Goal: Information Seeking & Learning: Learn about a topic

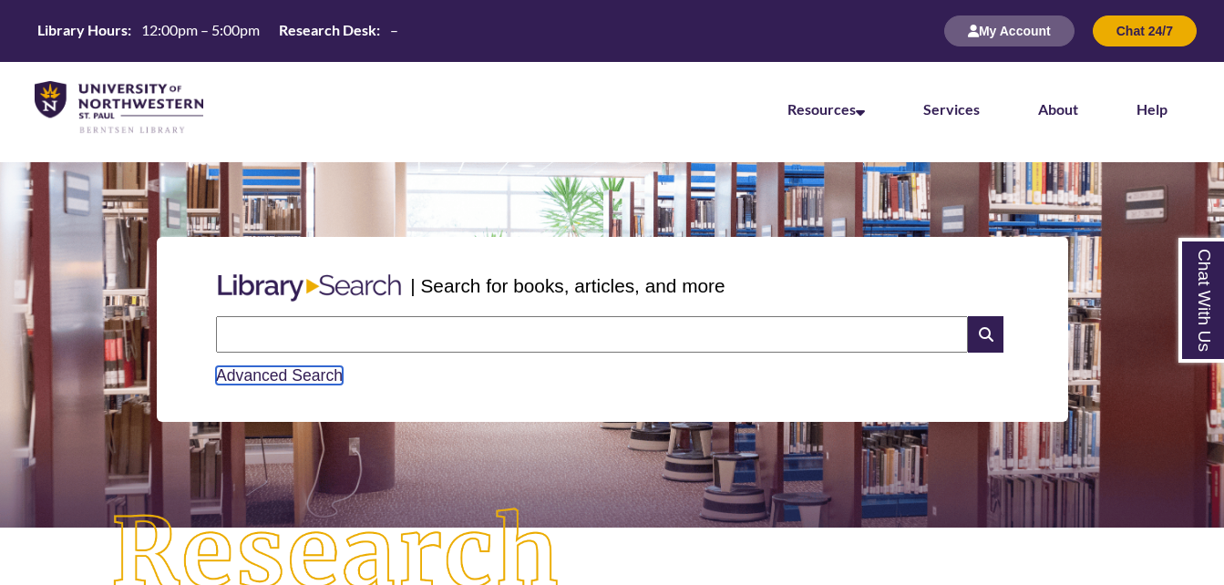
click at [312, 377] on link "Advanced Search" at bounding box center [279, 375] width 127 height 18
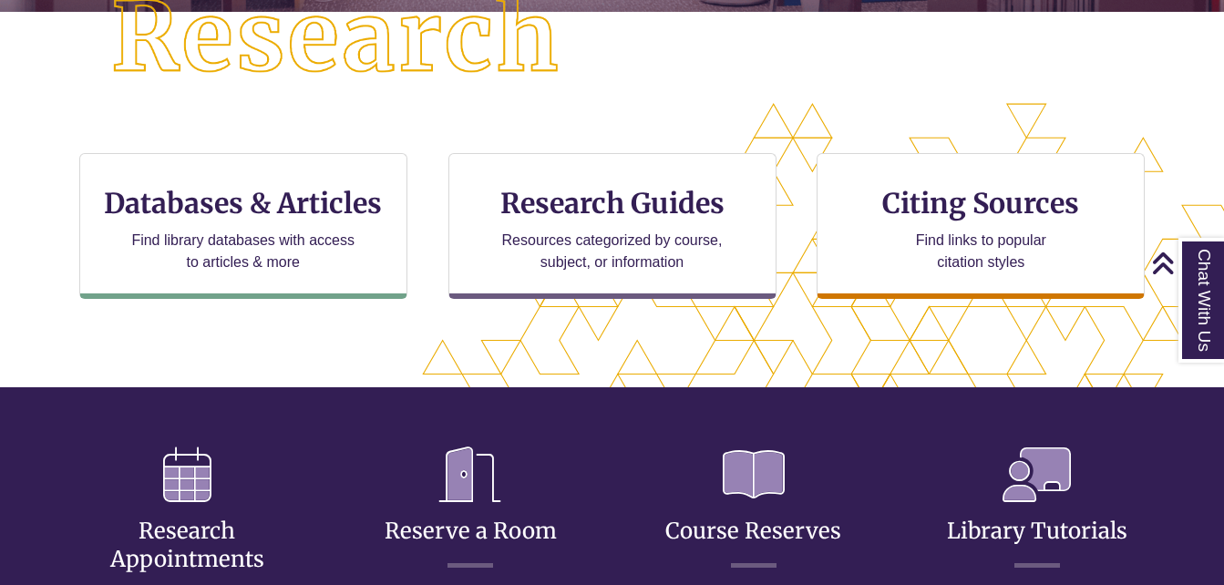
scroll to position [532, 0]
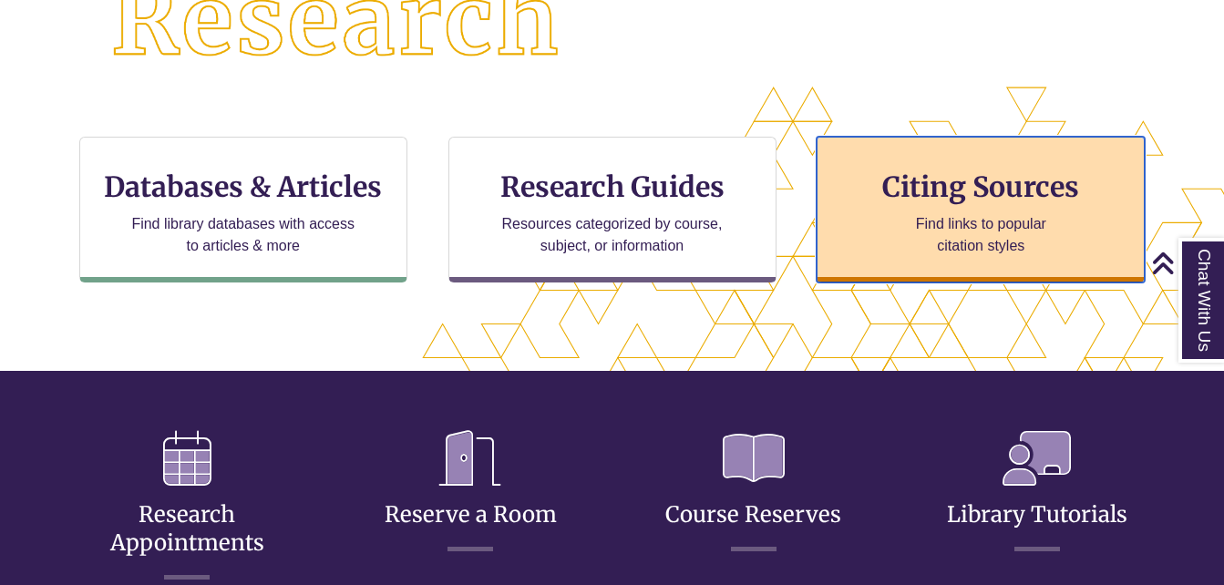
click at [975, 189] on h3 "Citing Sources" at bounding box center [980, 186] width 222 height 35
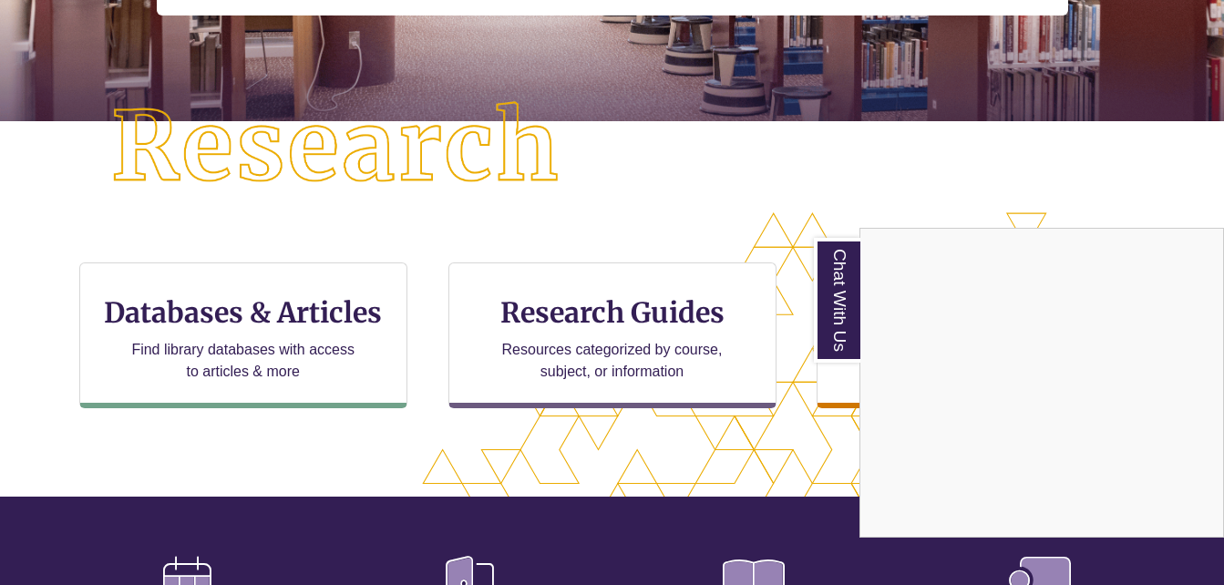
scroll to position [417, 0]
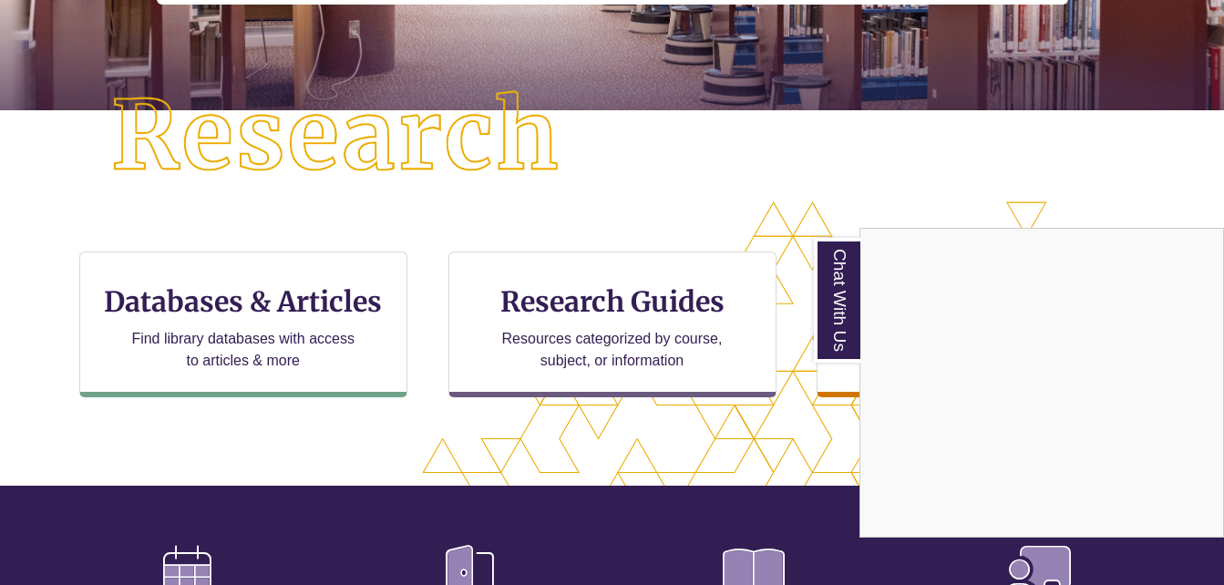
click at [243, 301] on div "Chat With Us" at bounding box center [612, 292] width 1224 height 585
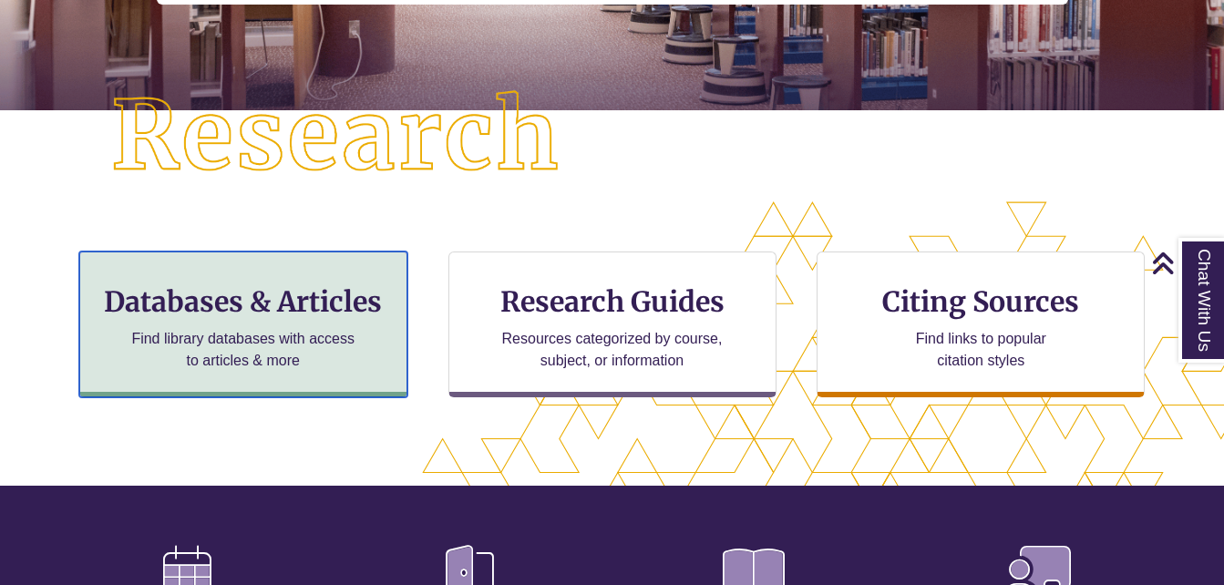
click at [243, 302] on h3 "Databases & Articles" at bounding box center [243, 301] width 297 height 35
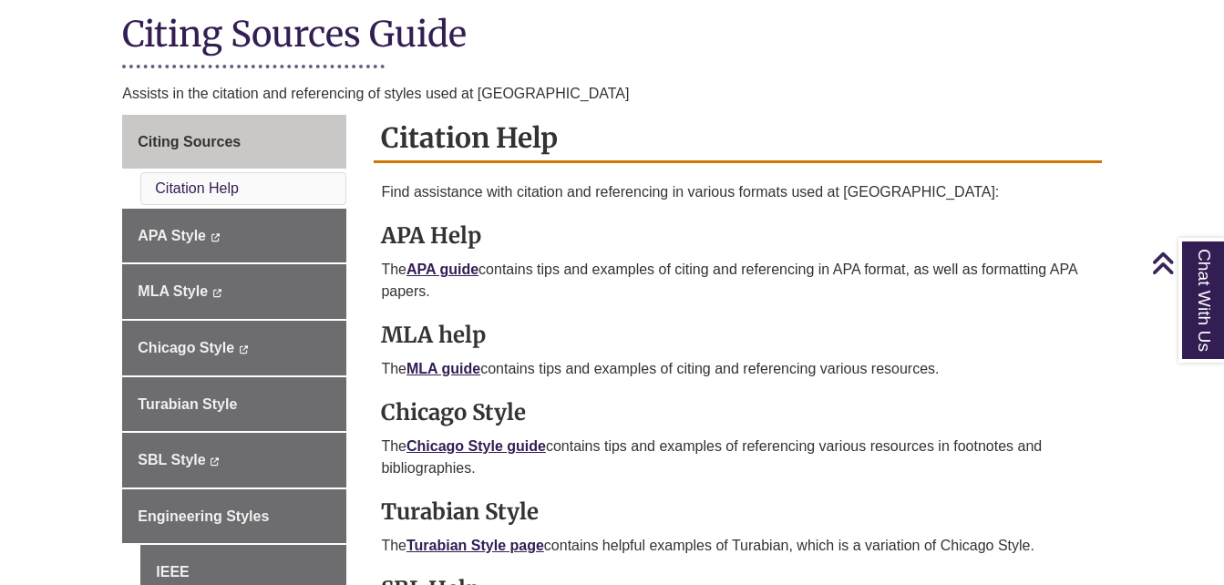
scroll to position [466, 0]
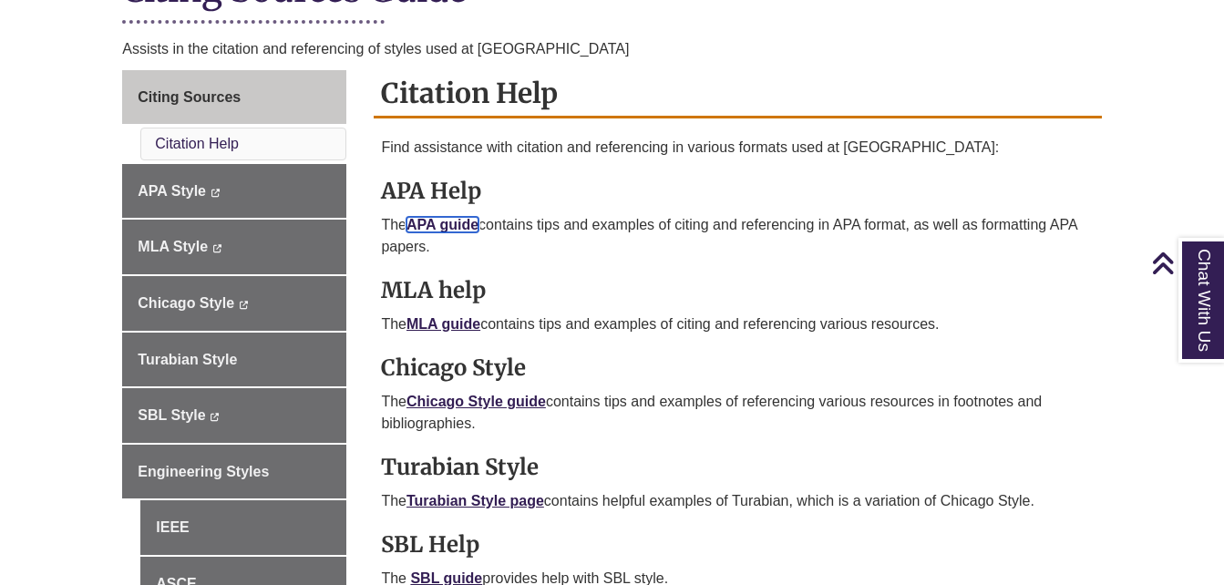
click at [432, 222] on link "APA guide" at bounding box center [442, 224] width 72 height 15
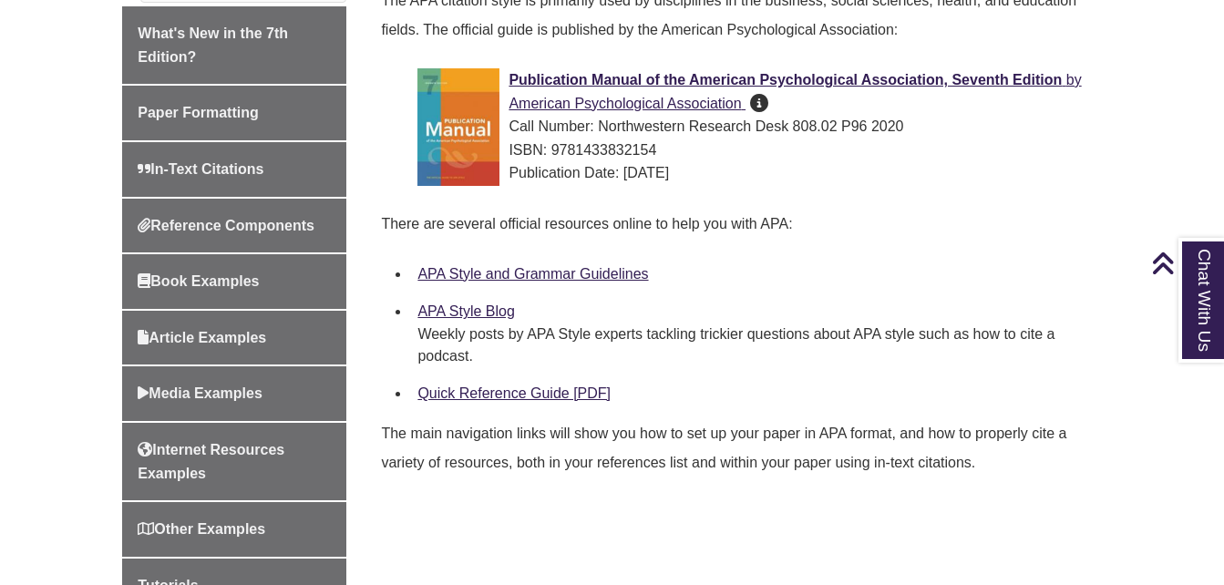
scroll to position [604, 0]
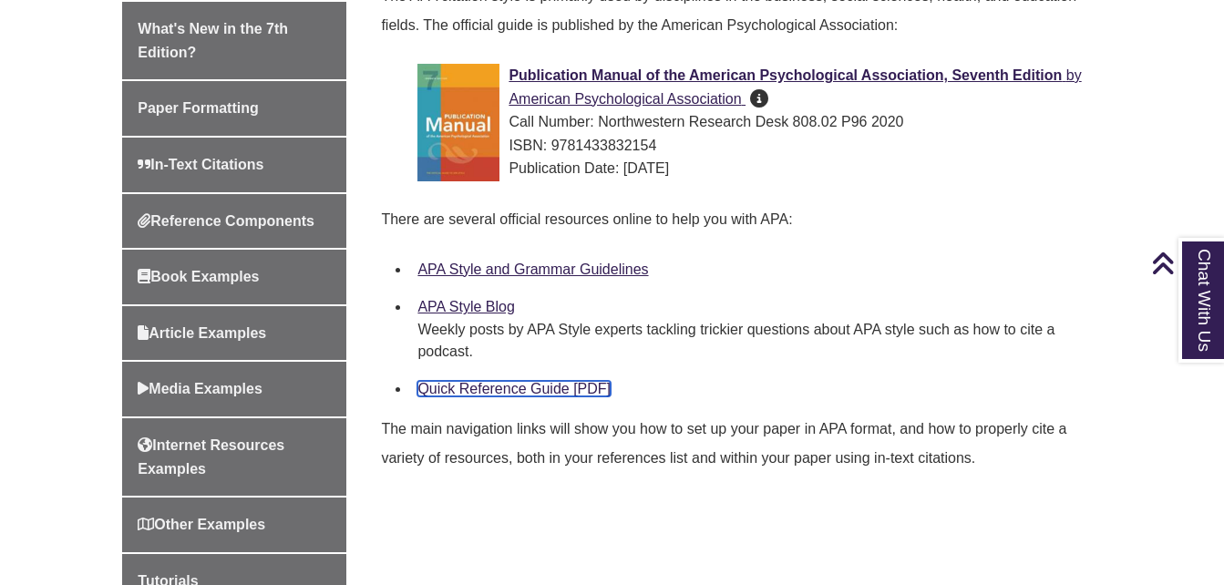
click at [475, 394] on link "Quick Reference Guide [PDF]" at bounding box center [513, 388] width 193 height 15
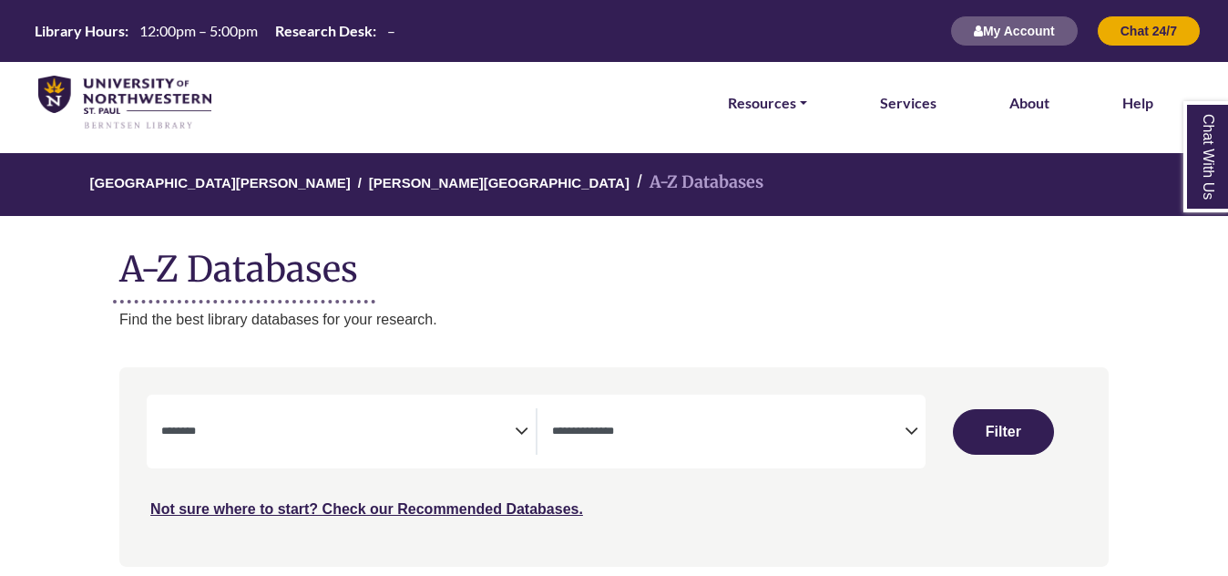
select select "Database Subject Filter"
select select "Database Types Filter"
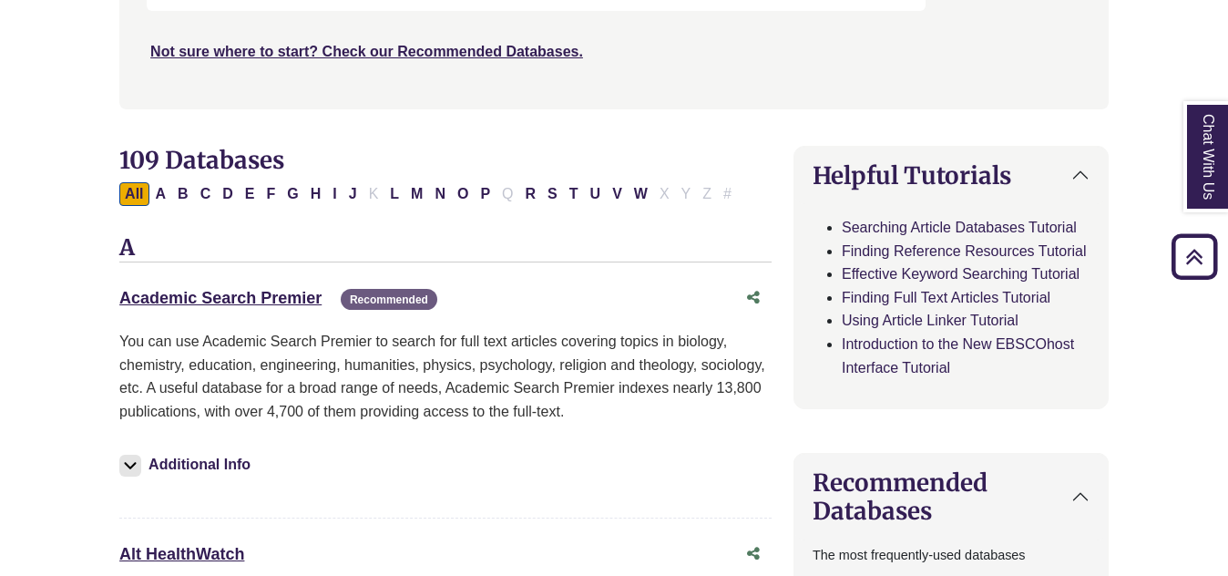
scroll to position [640, 0]
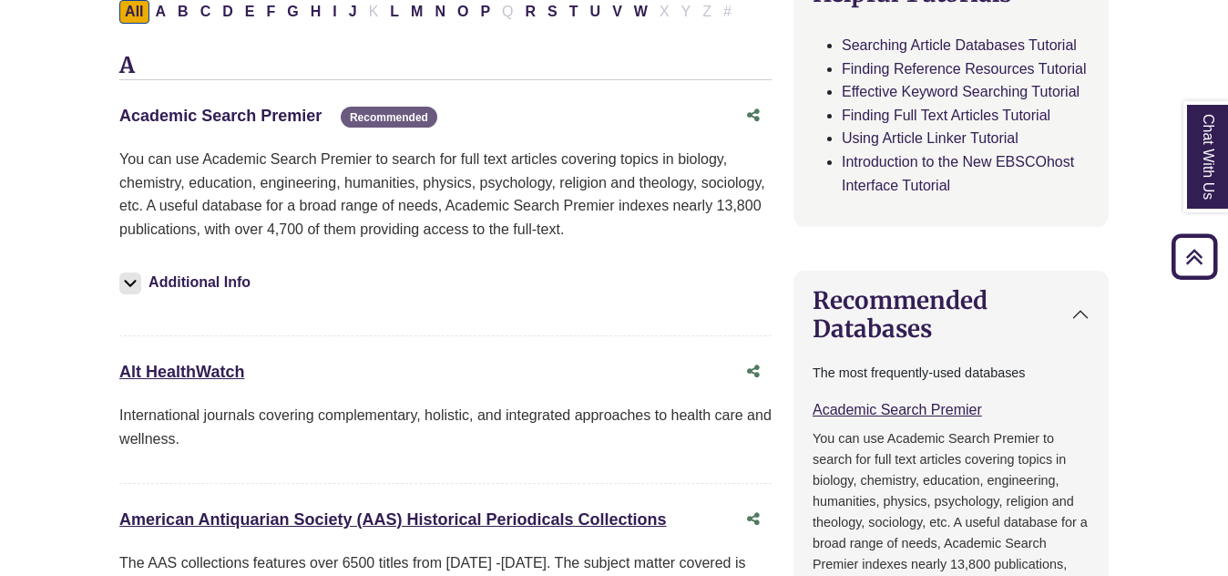
click at [182, 115] on link "Academic Search Premier This link opens in a new window" at bounding box center [220, 116] width 202 height 18
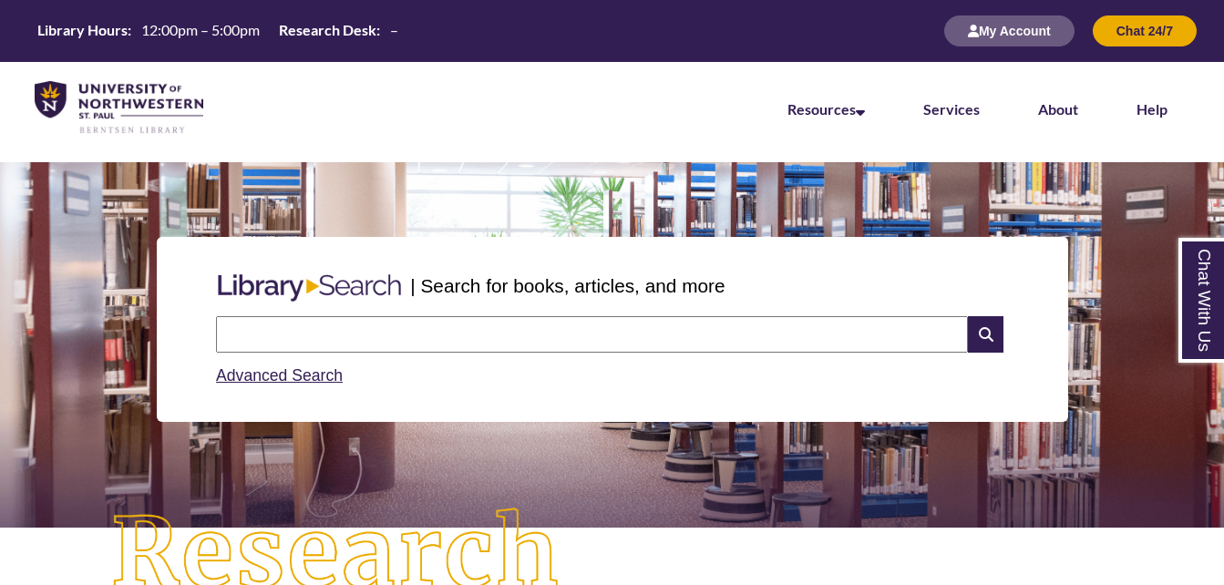
click at [291, 325] on input "text" at bounding box center [592, 334] width 752 height 36
paste input "**********"
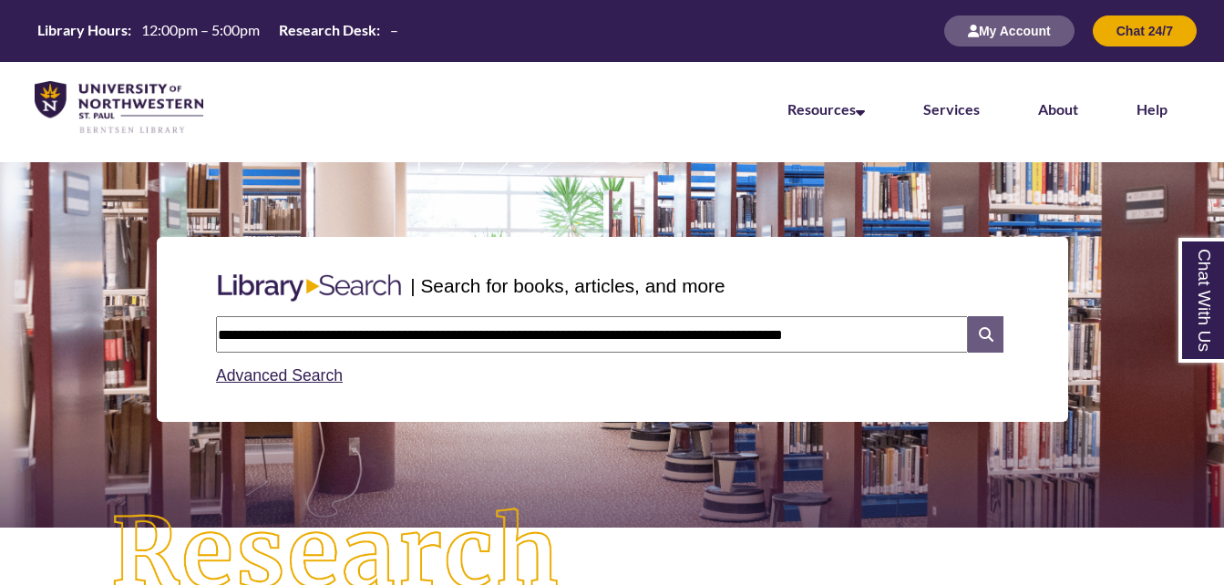
type input "**********"
click at [983, 337] on icon at bounding box center [985, 334] width 35 height 36
